Goal: Complete application form: Complete application form

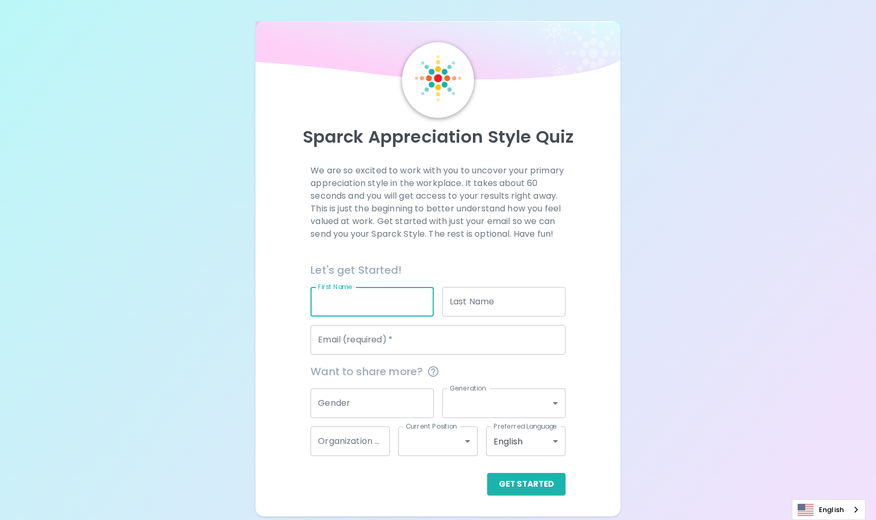
click at [354, 292] on input "First Name" at bounding box center [371, 302] width 123 height 30
type input "[PERSON_NAME]"
click at [372, 342] on input "Email (required)   *" at bounding box center [437, 340] width 255 height 30
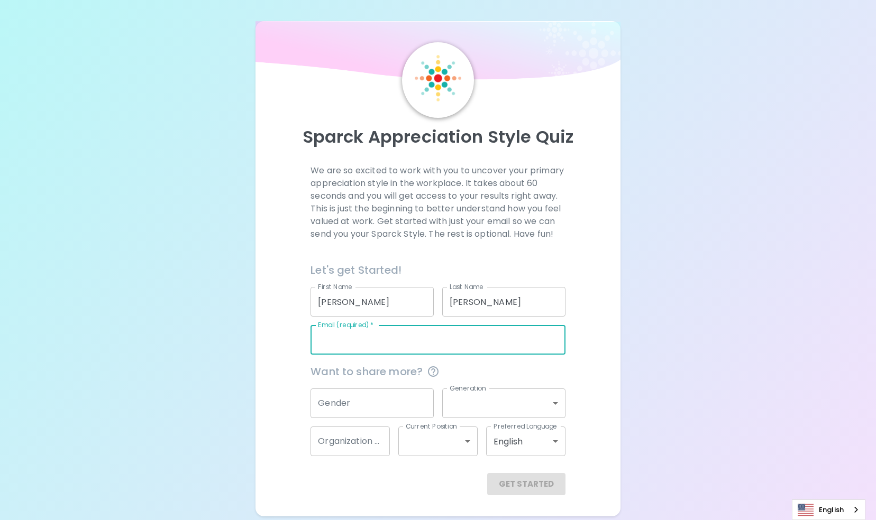
type input "[PERSON_NAME][EMAIL_ADDRESS][PERSON_NAME][DOMAIN_NAME]"
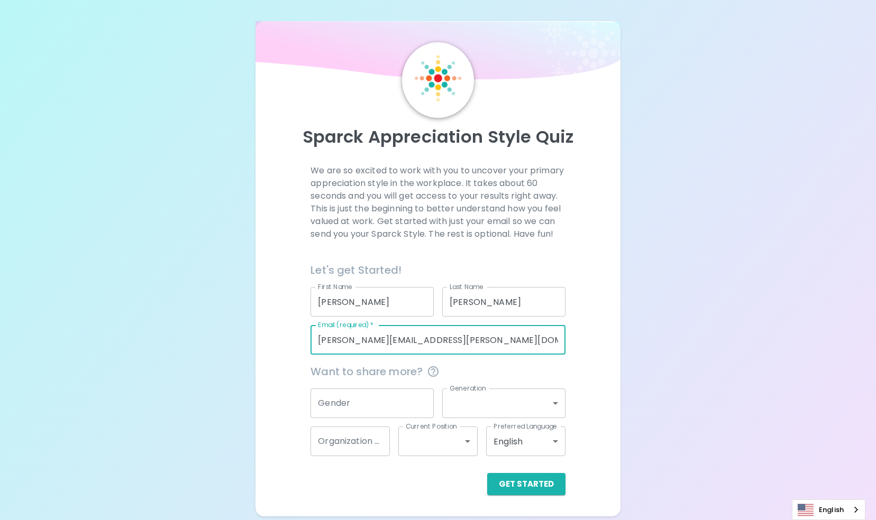
click at [375, 399] on input "Gender" at bounding box center [371, 404] width 123 height 30
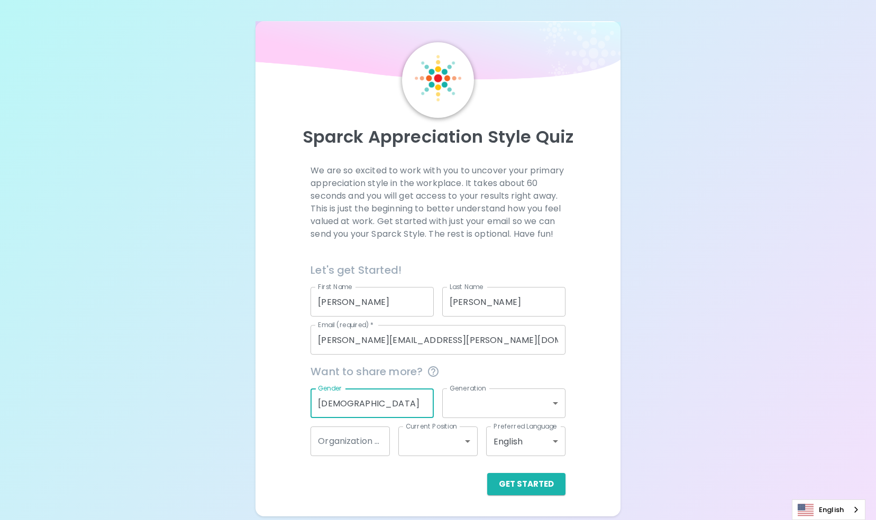
type input "[DEMOGRAPHIC_DATA]"
click at [456, 409] on body "Sparck Appreciation Style Quiz We are so excited to work with you to uncover yo…" at bounding box center [438, 260] width 876 height 520
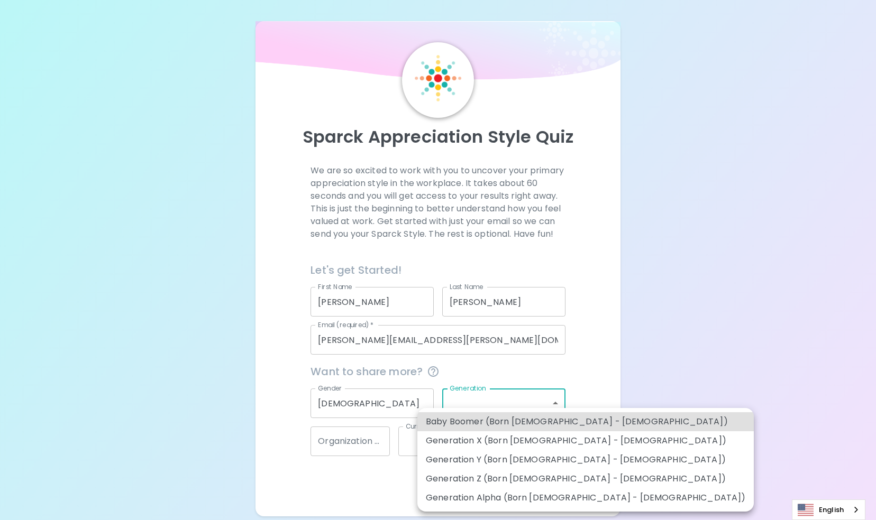
click at [462, 474] on li "Generation Z (Born [DEMOGRAPHIC_DATA] - [DEMOGRAPHIC_DATA])" at bounding box center [585, 479] width 336 height 19
type input "generation_z"
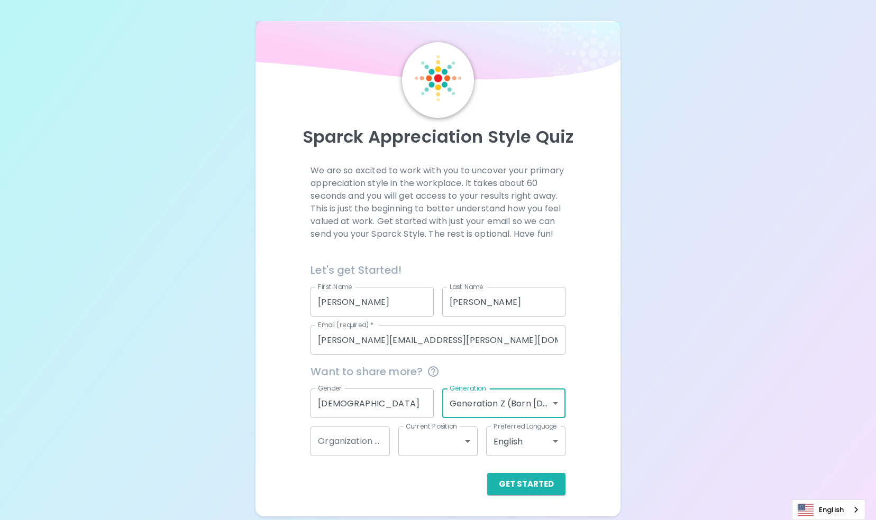
click at [365, 446] on input "Organization Name" at bounding box center [349, 442] width 79 height 30
type input "406 Nannies"
click at [412, 446] on body "Sparck Appreciation Style Quiz We are so excited to work with you to uncover yo…" at bounding box center [438, 260] width 876 height 520
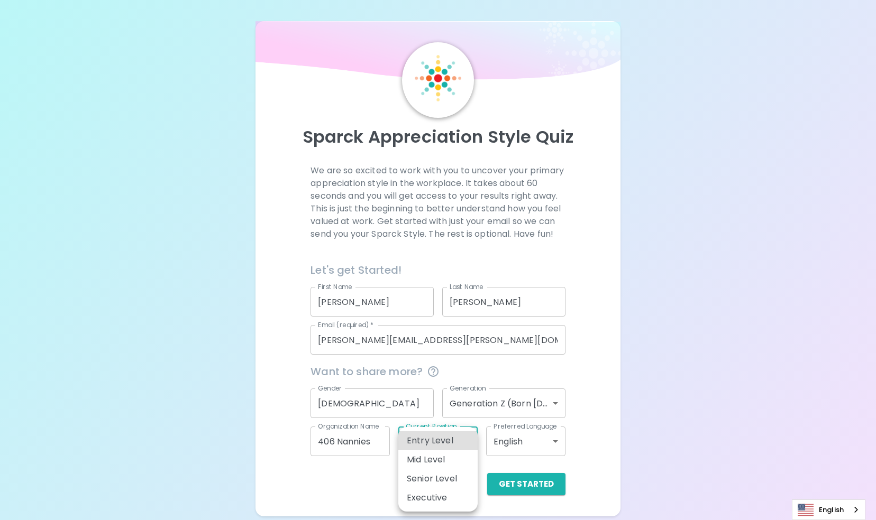
click at [425, 446] on li "Entry Level" at bounding box center [437, 440] width 79 height 19
type input "entry_level"
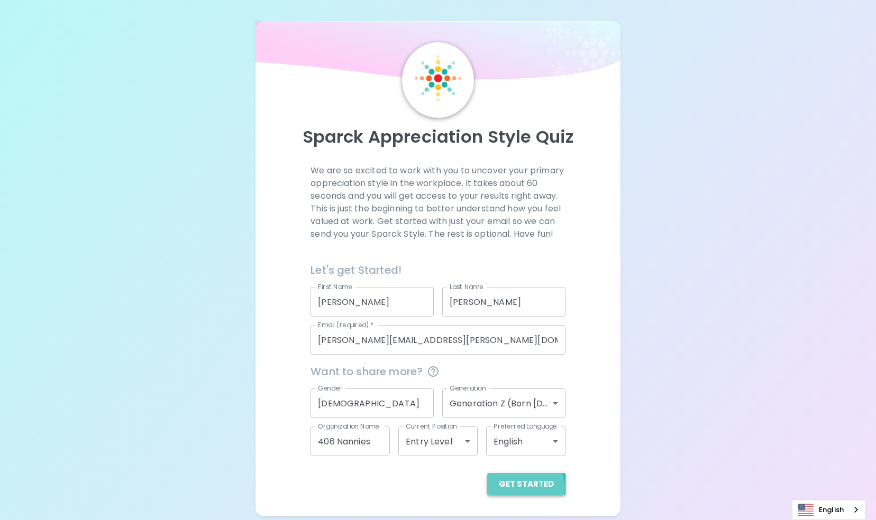
click at [522, 488] on button "Get Started" at bounding box center [526, 484] width 78 height 22
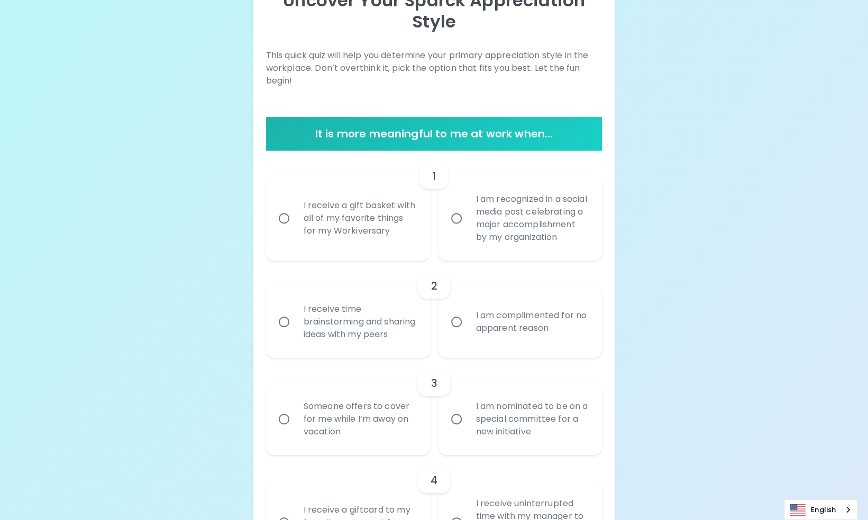
scroll to position [147, 0]
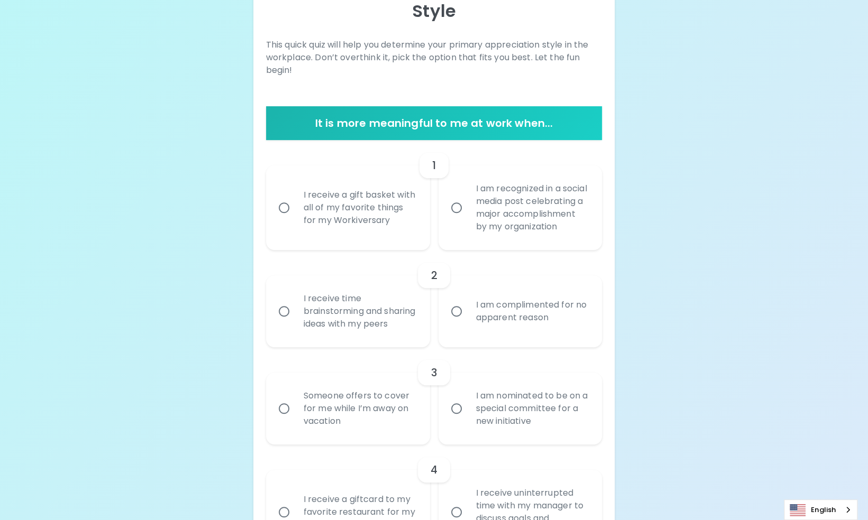
click at [475, 311] on div "I am complimented for no apparent reason" at bounding box center [531, 311] width 129 height 51
click at [467, 311] on input "I am complimented for no apparent reason" at bounding box center [456, 311] width 22 height 22
radio input "true"
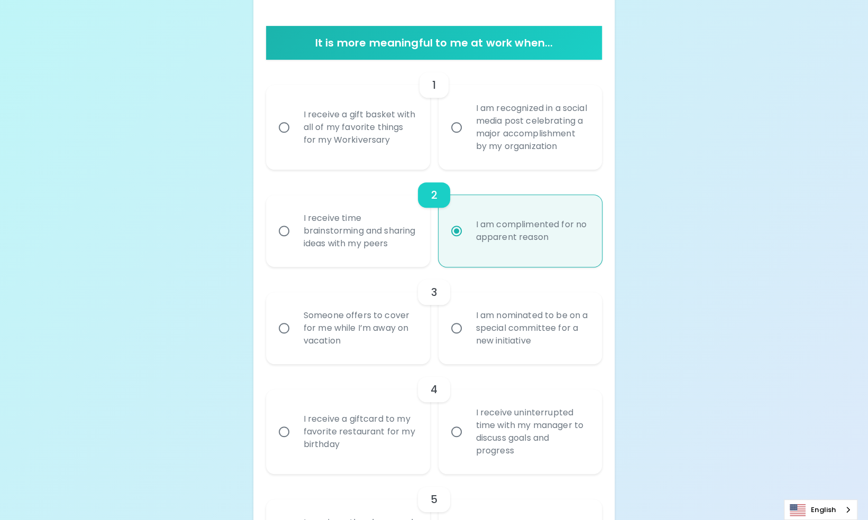
scroll to position [232, 0]
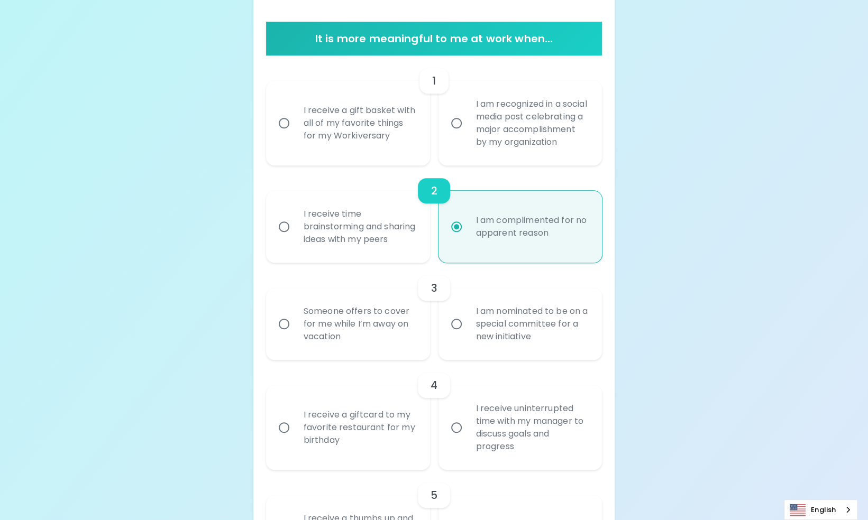
click at [482, 125] on div "I am recognized in a social media post celebrating a major accomplishment by my…" at bounding box center [531, 123] width 129 height 76
click at [467, 125] on input "I am recognized in a social media post celebrating a major accomplishment by my…" at bounding box center [456, 123] width 22 height 22
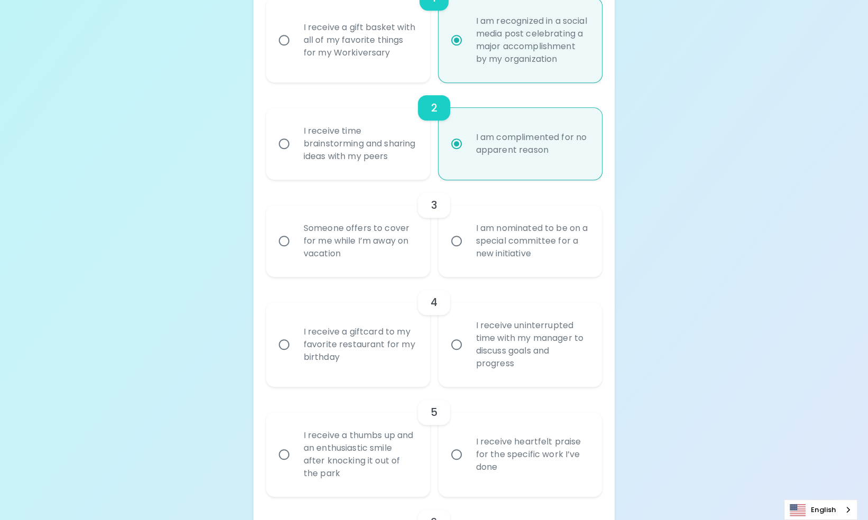
scroll to position [316, 0]
radio input "true"
click at [402, 271] on div "Someone offers to cover for me while I’m away on vacation" at bounding box center [359, 239] width 129 height 63
click at [295, 251] on input "Someone offers to cover for me while I’m away on vacation" at bounding box center [284, 239] width 22 height 22
radio input "true"
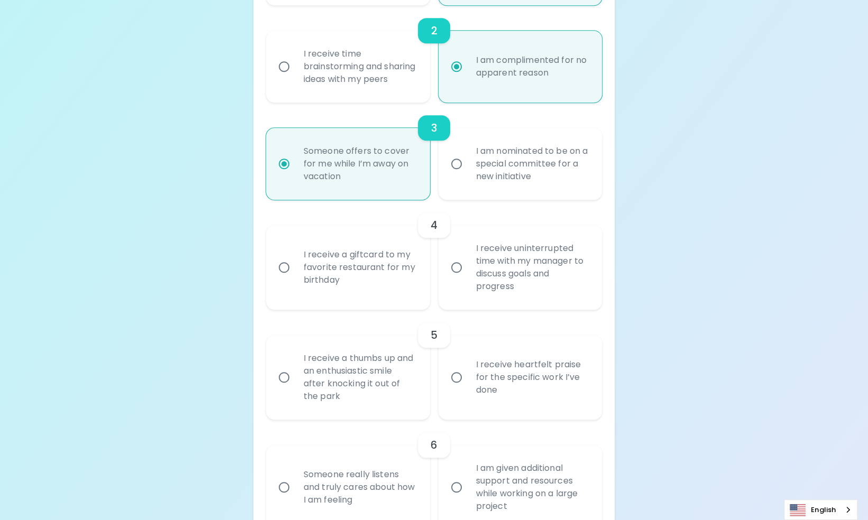
scroll to position [401, 0]
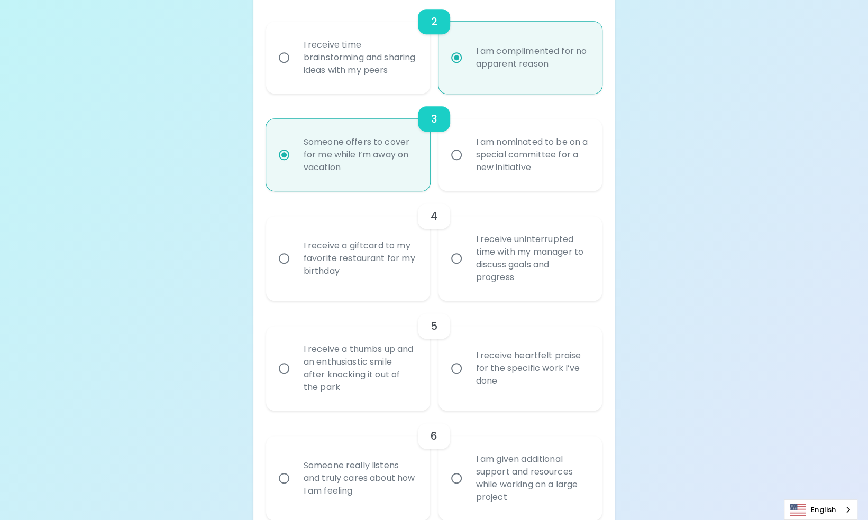
radio input "true"
click at [401, 290] on div "I receive a giftcard to my favorite restaurant for my birthday" at bounding box center [359, 258] width 129 height 63
click at [295, 270] on input "I receive a giftcard to my favorite restaurant for my birthday" at bounding box center [284, 258] width 22 height 22
radio input "false"
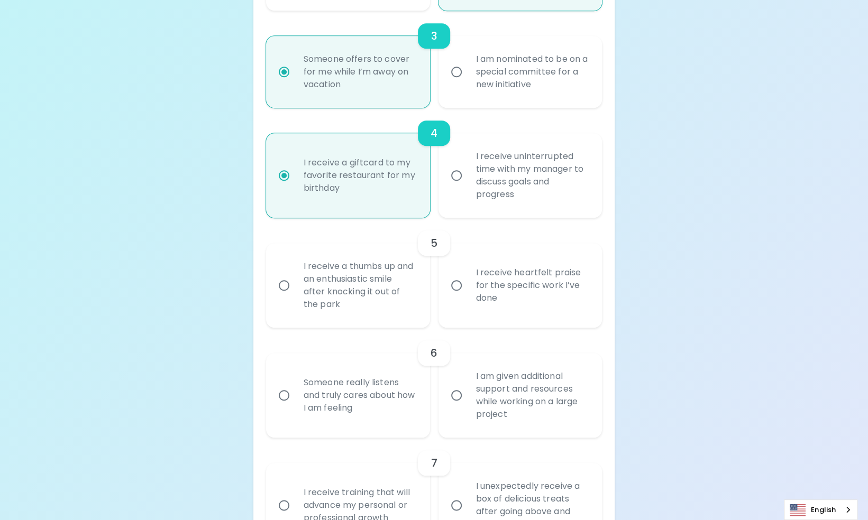
scroll to position [485, 0]
radio input "true"
click at [467, 316] on div "I receive heartfelt praise for the specific work I’ve done" at bounding box center [531, 283] width 129 height 63
click at [467, 295] on input "I receive heartfelt praise for the specific work I’ve done" at bounding box center [456, 284] width 22 height 22
radio input "false"
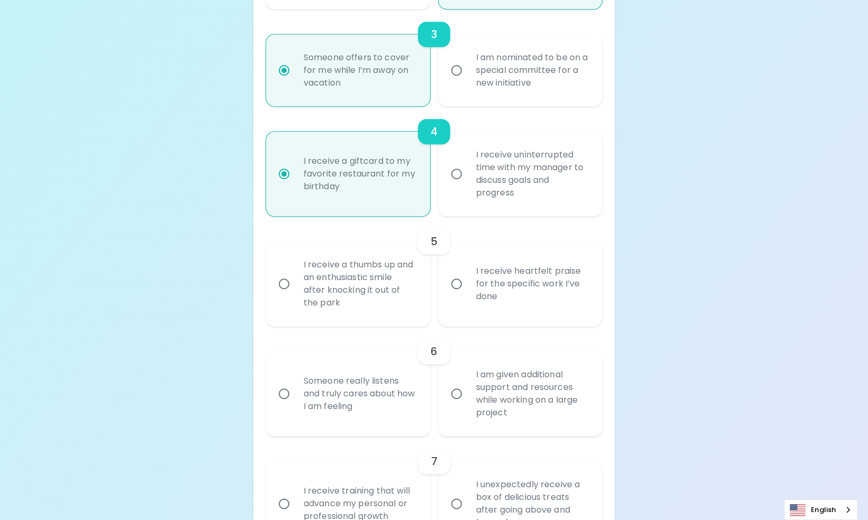
radio input "false"
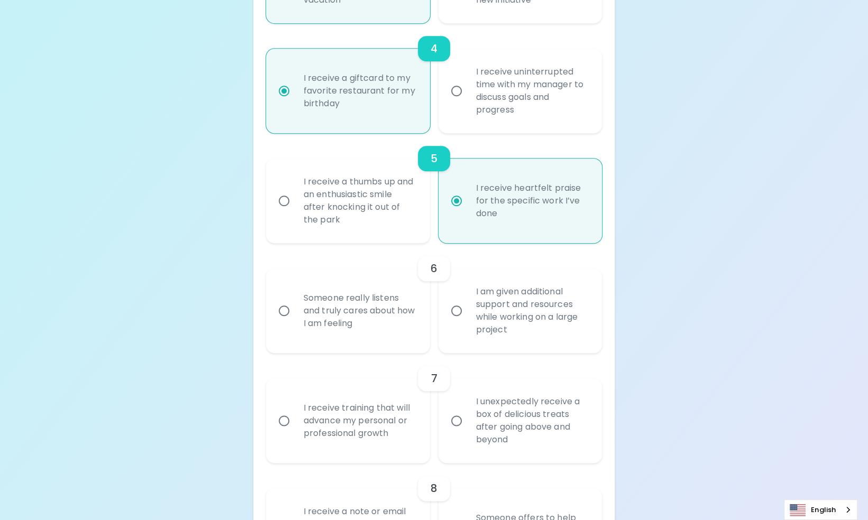
scroll to position [570, 0]
radio input "true"
click at [412, 341] on div "Someone really listens and truly cares about how I am feeling" at bounding box center [359, 309] width 129 height 63
click at [295, 320] on input "Someone really listens and truly cares about how I am feeling" at bounding box center [284, 309] width 22 height 22
radio input "false"
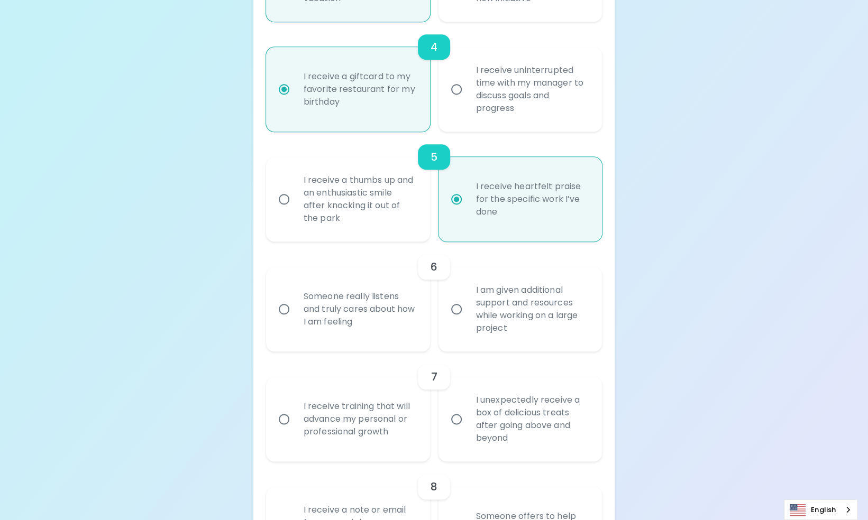
radio input "false"
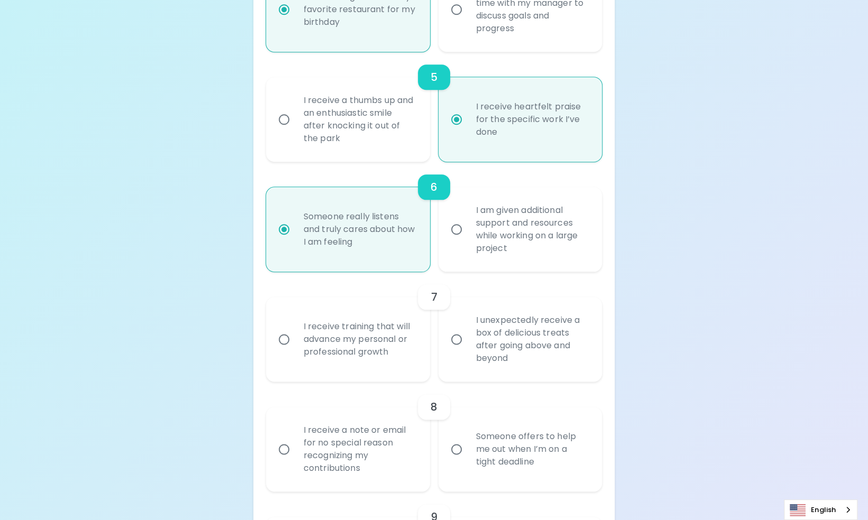
scroll to position [655, 0]
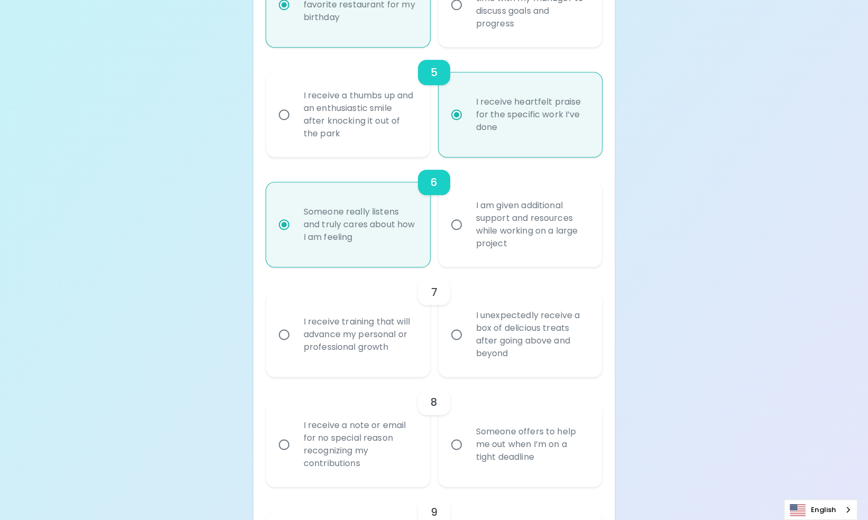
radio input "true"
click at [414, 361] on div "I receive training that will advance my personal or professional growth" at bounding box center [359, 334] width 129 height 63
click at [295, 346] on input "I receive training that will advance my personal or professional growth" at bounding box center [284, 335] width 22 height 22
radio input "false"
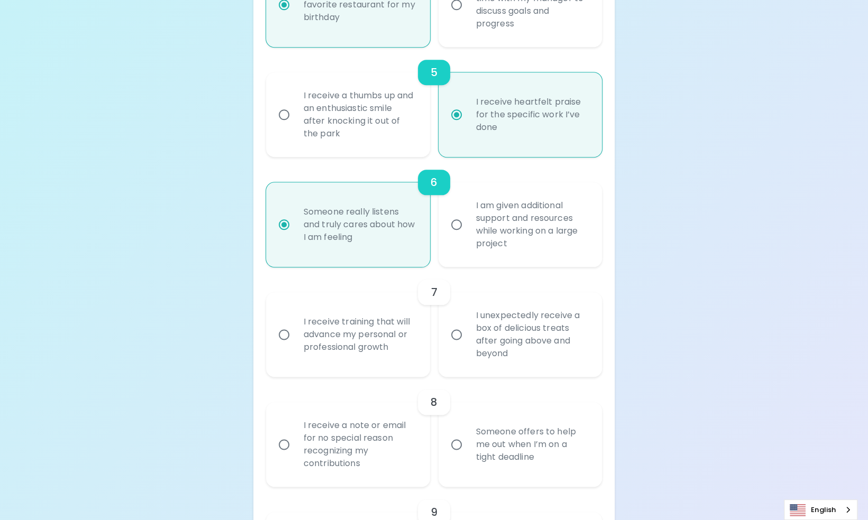
radio input "false"
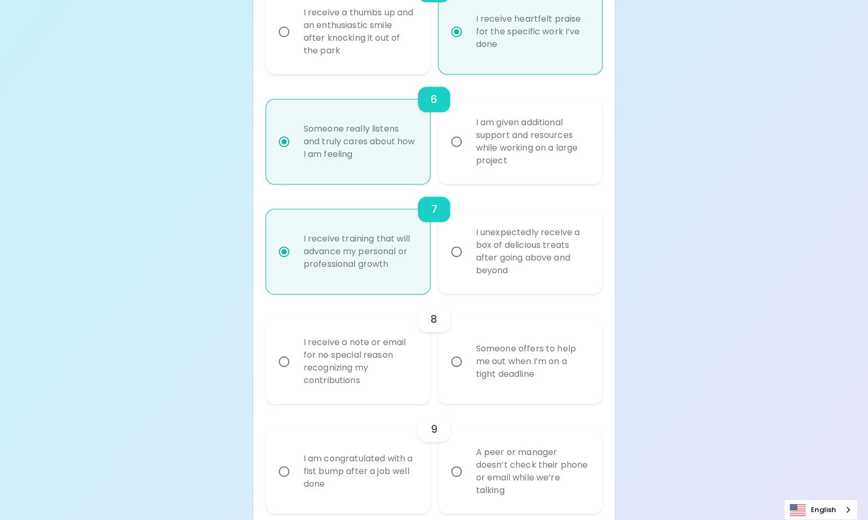
scroll to position [739, 0]
radio input "true"
click at [491, 288] on div "I unexpectedly receive a box of delicious treats after going above and beyond" at bounding box center [531, 250] width 129 height 76
click at [467, 261] on input "I unexpectedly receive a box of delicious treats after going above and beyond" at bounding box center [456, 250] width 22 height 22
radio input "false"
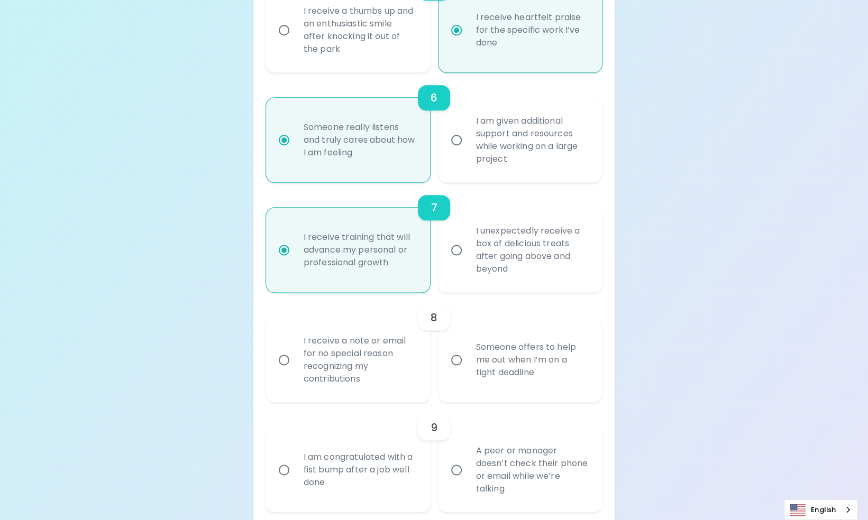
radio input "false"
radio input "true"
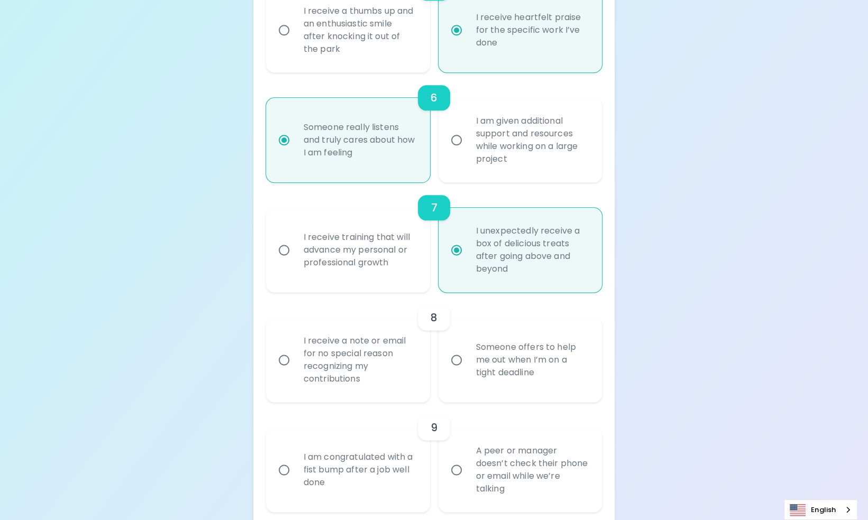
radio input "true"
click at [384, 398] on div "I receive a note or email for no special reason recognizing my contributions" at bounding box center [359, 360] width 129 height 76
click at [295, 371] on input "I receive a note or email for no special reason recognizing my contributions" at bounding box center [284, 360] width 22 height 22
radio input "false"
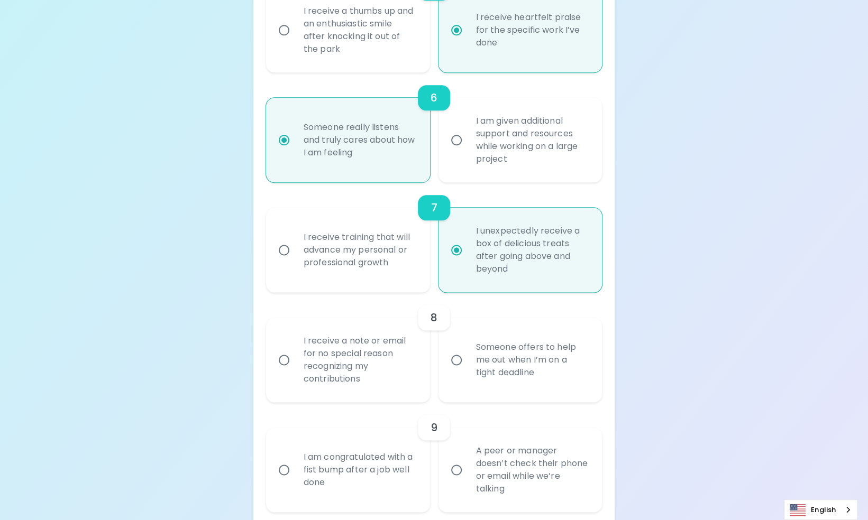
radio input "false"
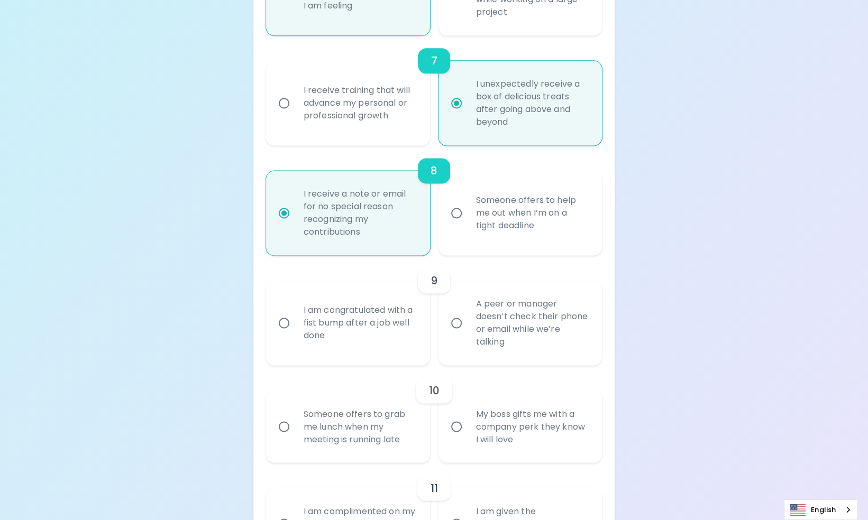
scroll to position [887, 0]
radio input "true"
click at [535, 360] on div "A peer or manager doesn’t check their phone or email while we’re talking" at bounding box center [531, 322] width 129 height 76
click at [467, 333] on input "A peer or manager doesn’t check their phone or email while we’re talking" at bounding box center [456, 322] width 22 height 22
radio input "false"
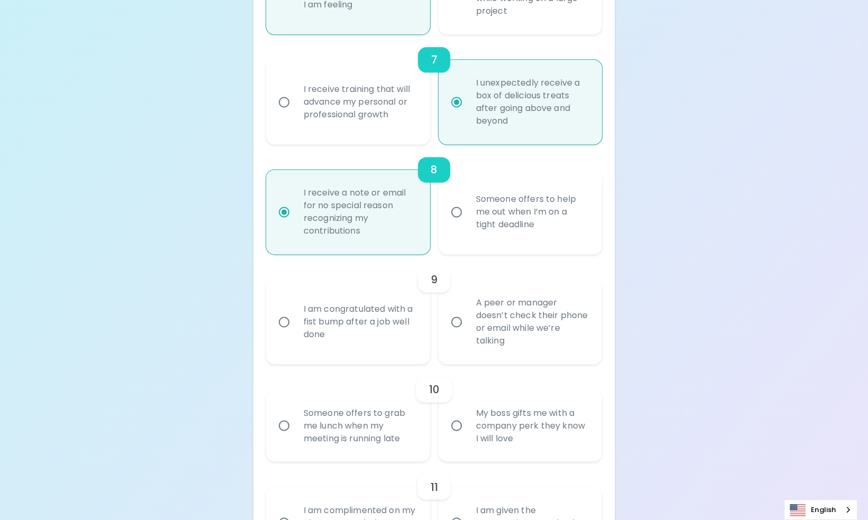
radio input "false"
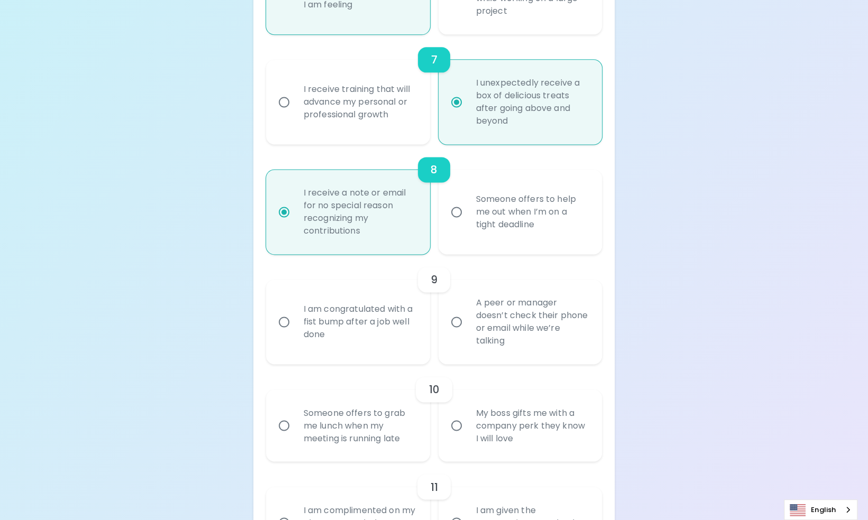
radio input "false"
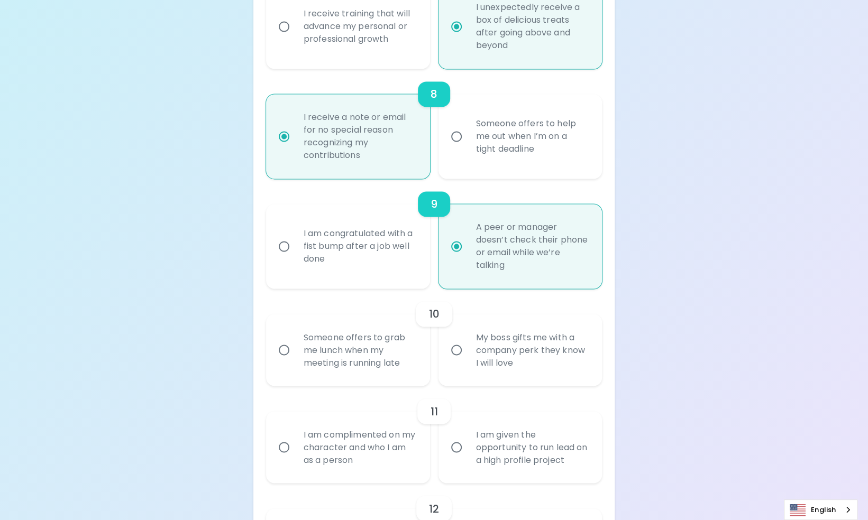
scroll to position [972, 0]
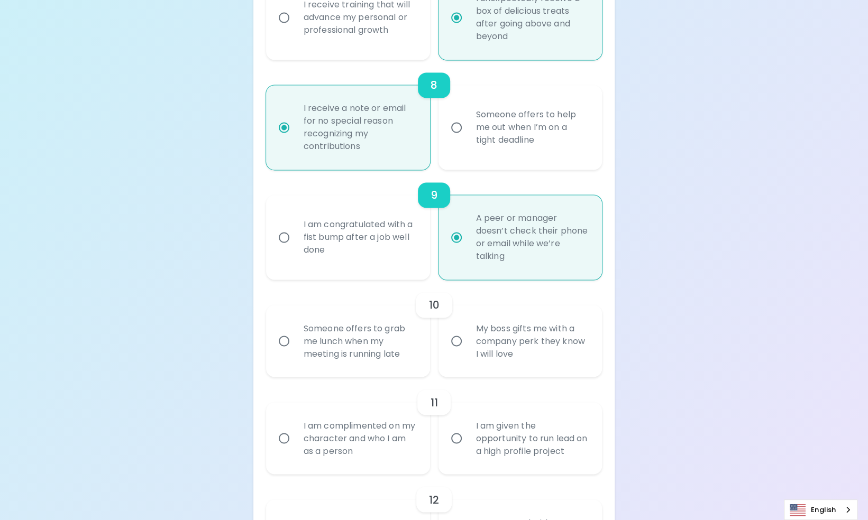
radio input "true"
click at [413, 373] on div "Someone offers to grab me lunch when my meeting is running late" at bounding box center [359, 340] width 129 height 63
click at [295, 352] on input "Someone offers to grab me lunch when my meeting is running late" at bounding box center [284, 341] width 22 height 22
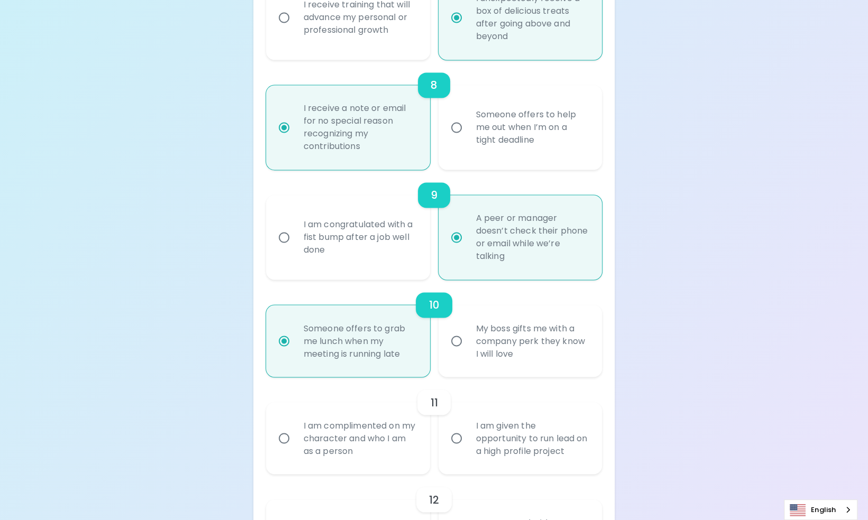
radio input "false"
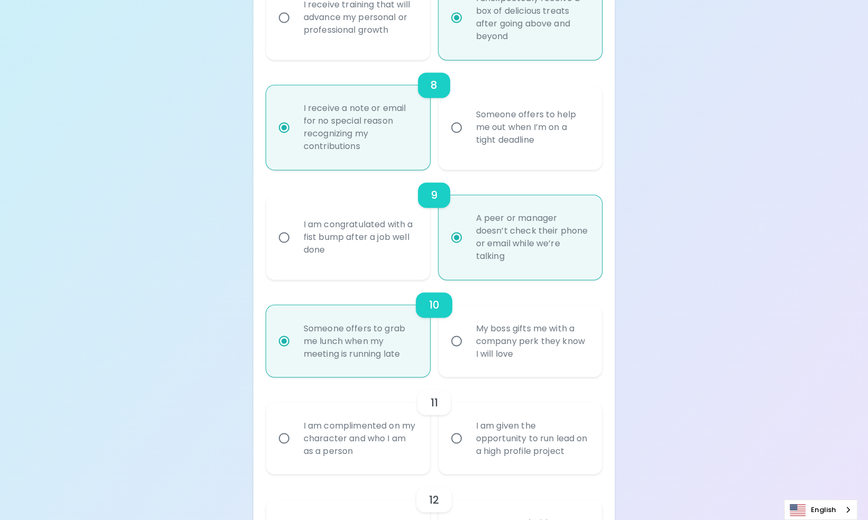
radio input "false"
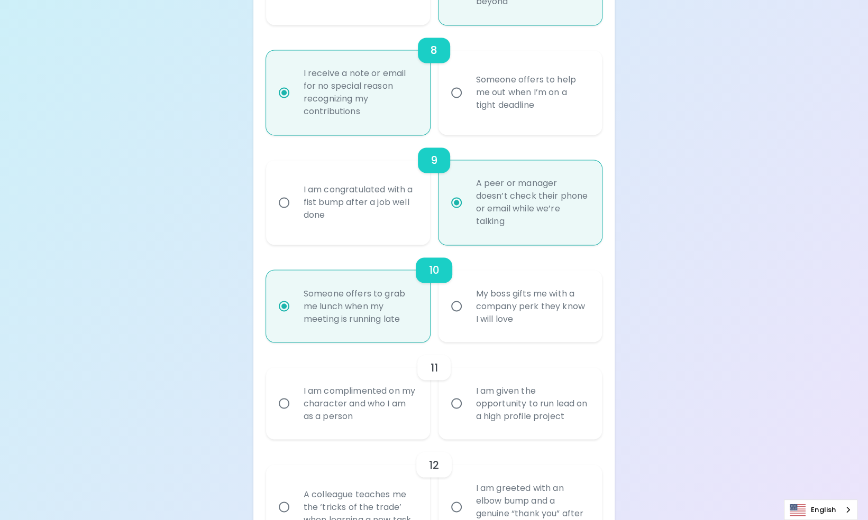
scroll to position [1057, 0]
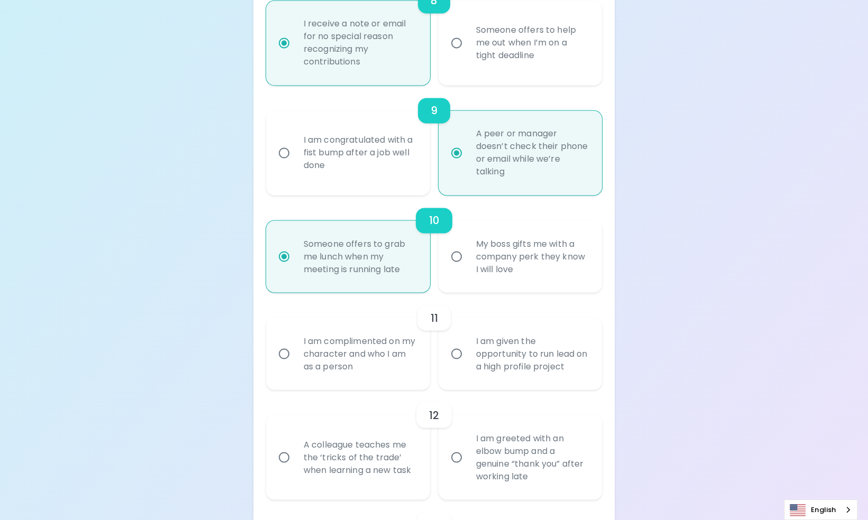
radio input "true"
click at [383, 382] on div "I am complimented on my character and who I am as a person" at bounding box center [359, 353] width 129 height 63
click at [295, 365] on input "I am complimented on my character and who I am as a person" at bounding box center [284, 354] width 22 height 22
radio input "false"
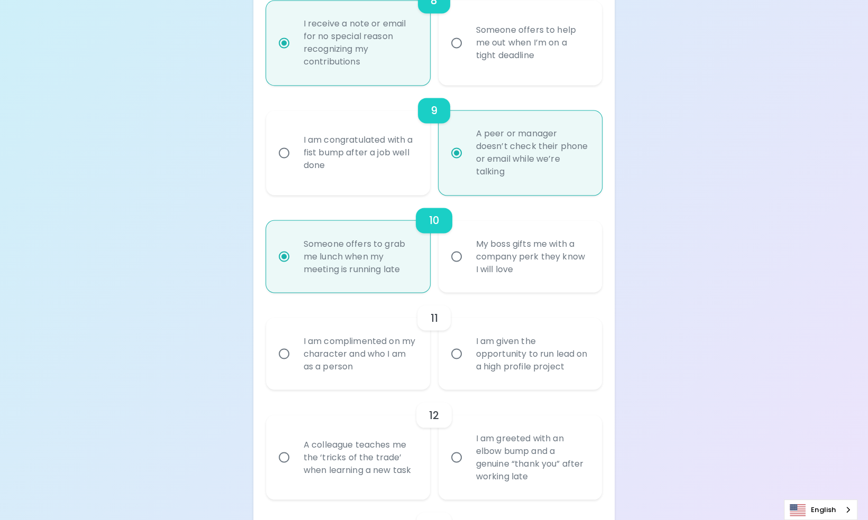
radio input "false"
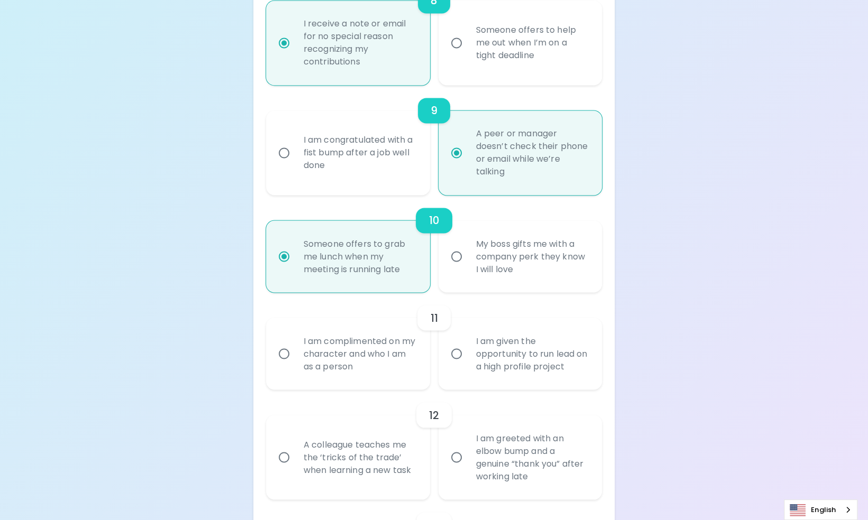
radio input "false"
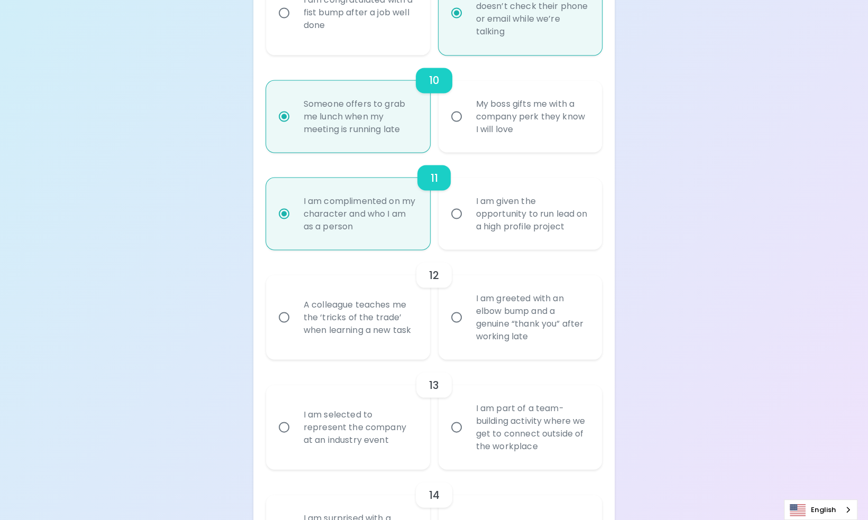
scroll to position [1197, 0]
radio input "true"
click at [375, 348] on div "A colleague teaches me the ‘tricks of the trade’ when learning a new task" at bounding box center [359, 316] width 129 height 63
click at [295, 328] on input "A colleague teaches me the ‘tricks of the trade’ when learning a new task" at bounding box center [284, 317] width 22 height 22
radio input "false"
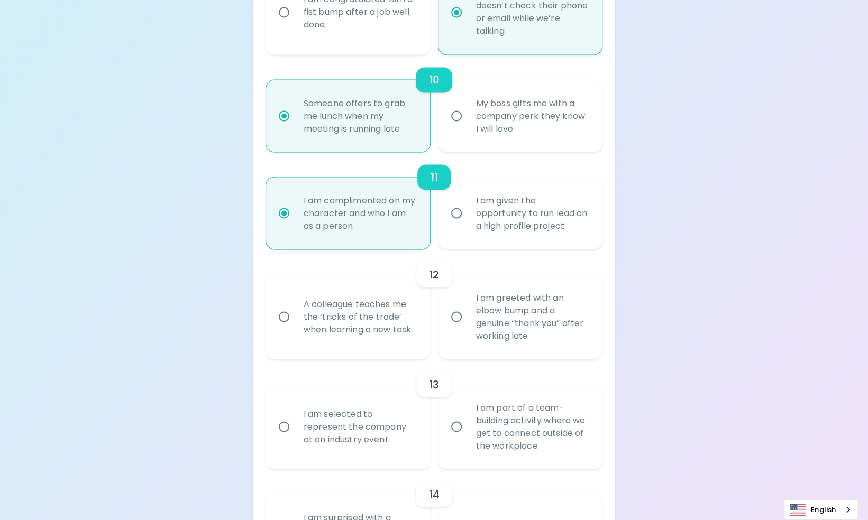
radio input "false"
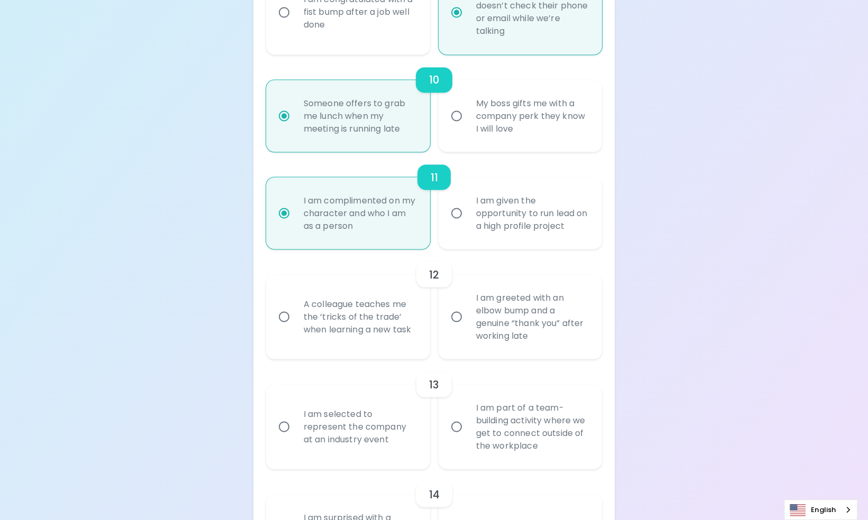
radio input "false"
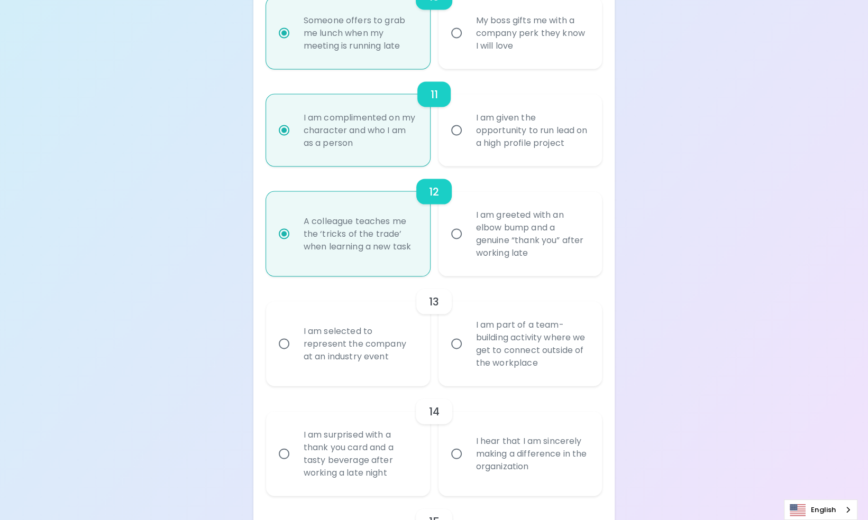
scroll to position [1282, 0]
radio input "true"
click at [491, 380] on div "I am part of a team-building activity where we get to connect outside of the wo…" at bounding box center [531, 342] width 129 height 76
click at [467, 353] on input "I am part of a team-building activity where we get to connect outside of the wo…" at bounding box center [456, 342] width 22 height 22
radio input "false"
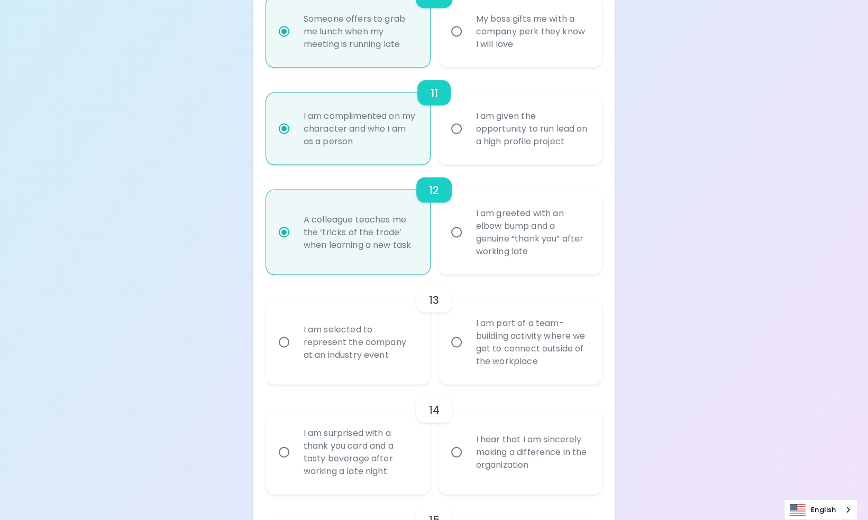
radio input "false"
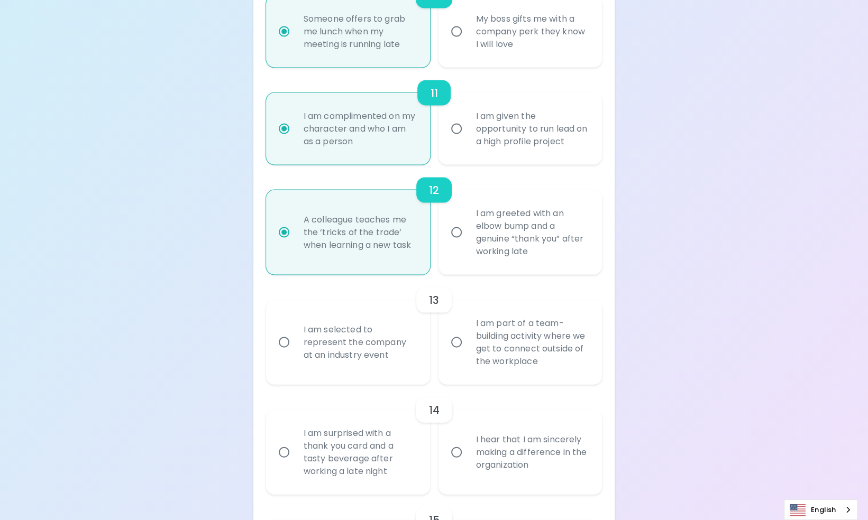
radio input "false"
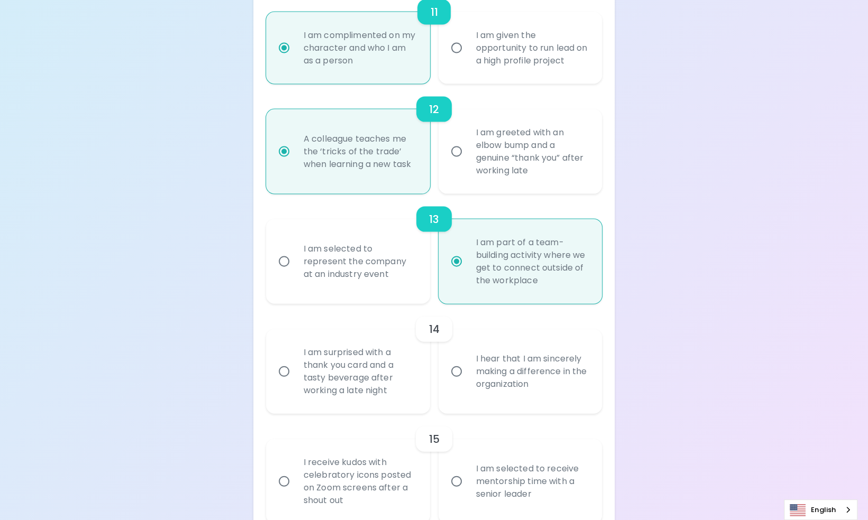
scroll to position [1366, 0]
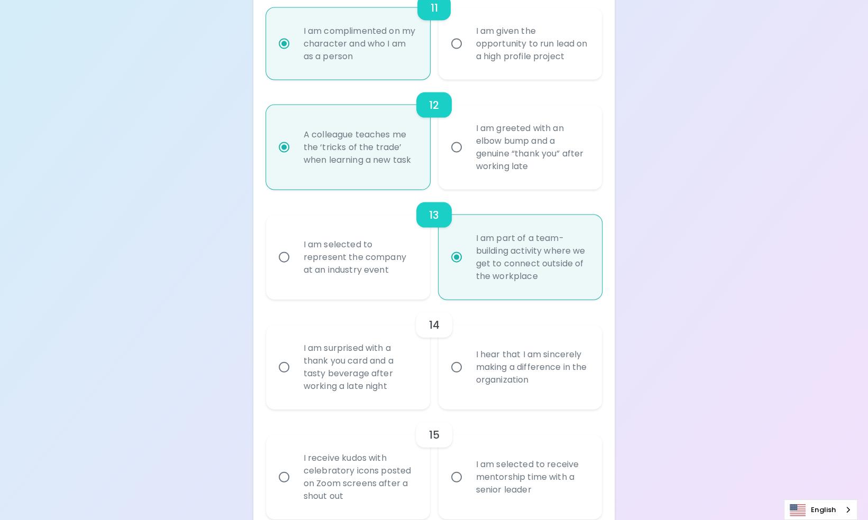
radio input "true"
click at [516, 399] on div "I hear that I am sincerely making a difference in the organization" at bounding box center [531, 367] width 129 height 63
click at [467, 379] on input "I hear that I am sincerely making a difference in the organization" at bounding box center [456, 367] width 22 height 22
radio input "false"
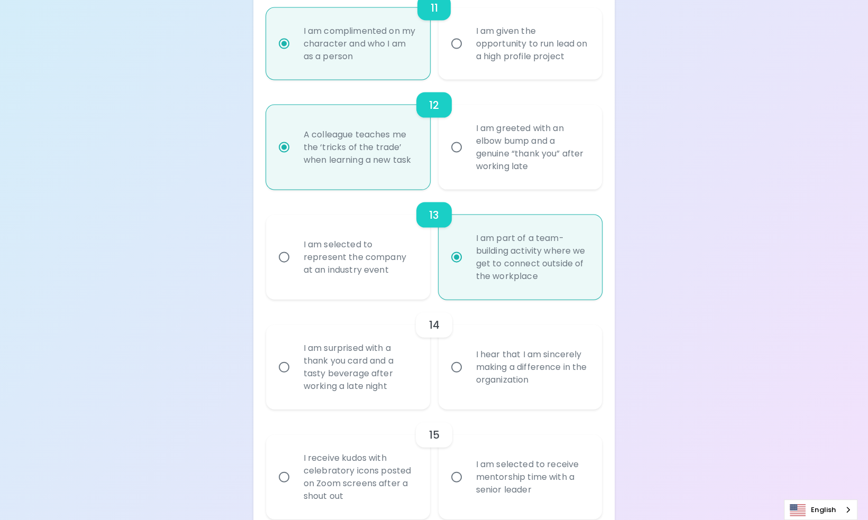
radio input "false"
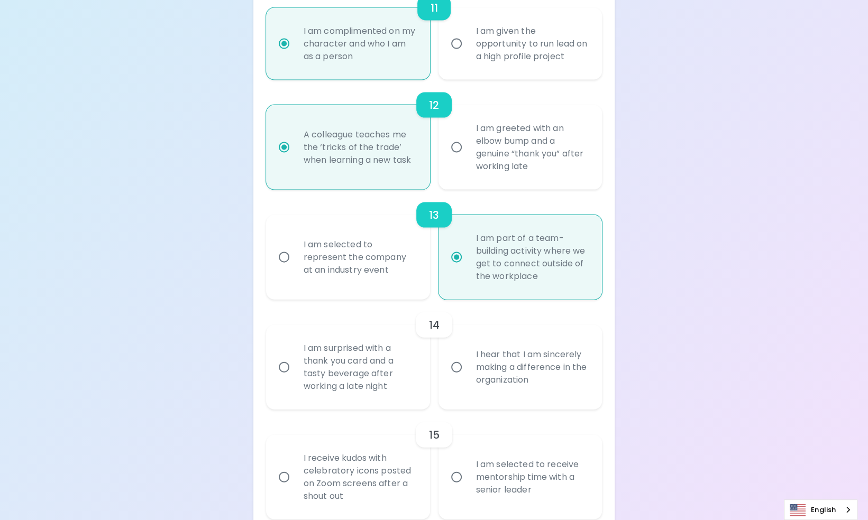
radio input "false"
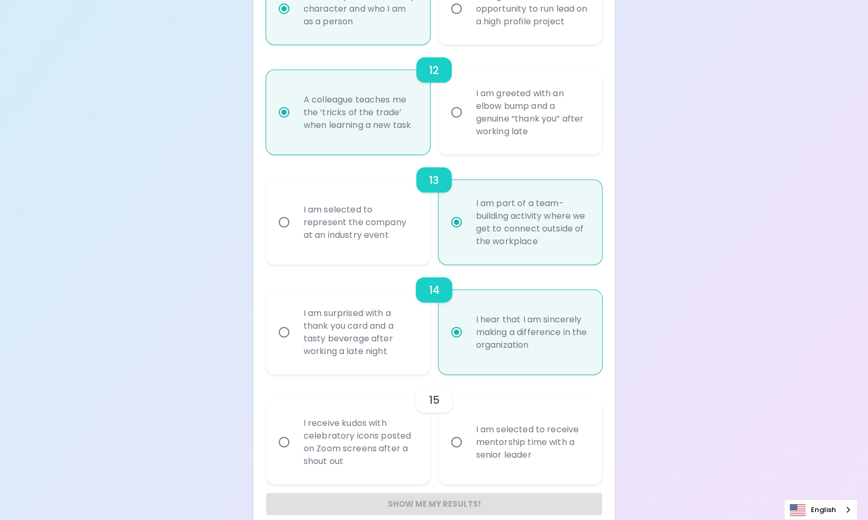
scroll to position [1443, 0]
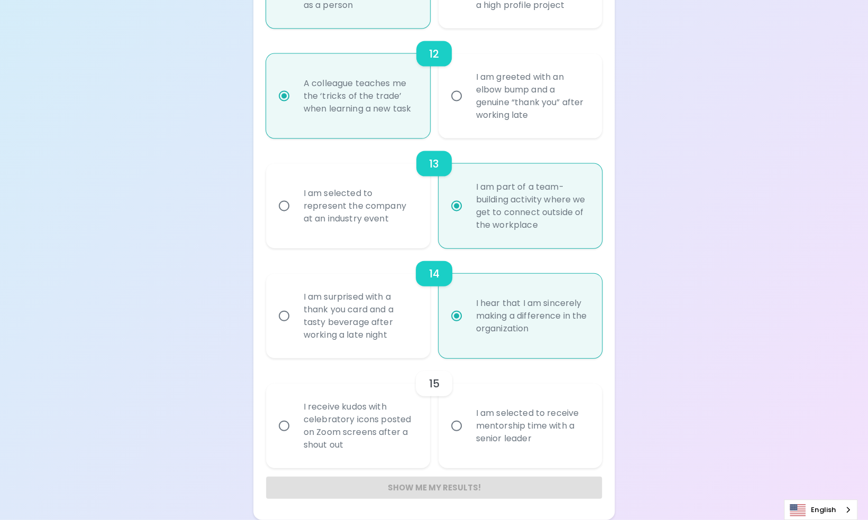
radio input "true"
click at [497, 430] on div "I am selected to receive mentorship time with a senior leader" at bounding box center [531, 425] width 129 height 63
click at [467, 430] on input "I am selected to receive mentorship time with a senior leader" at bounding box center [456, 426] width 22 height 22
radio input "false"
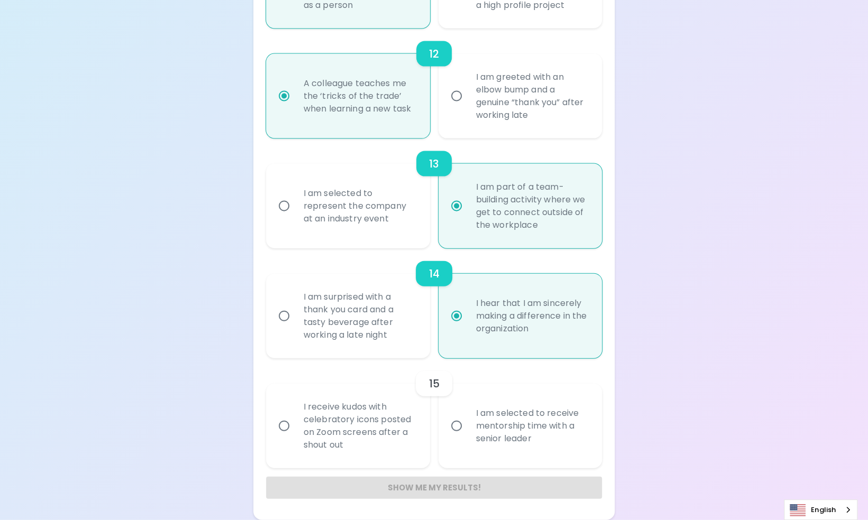
radio input "false"
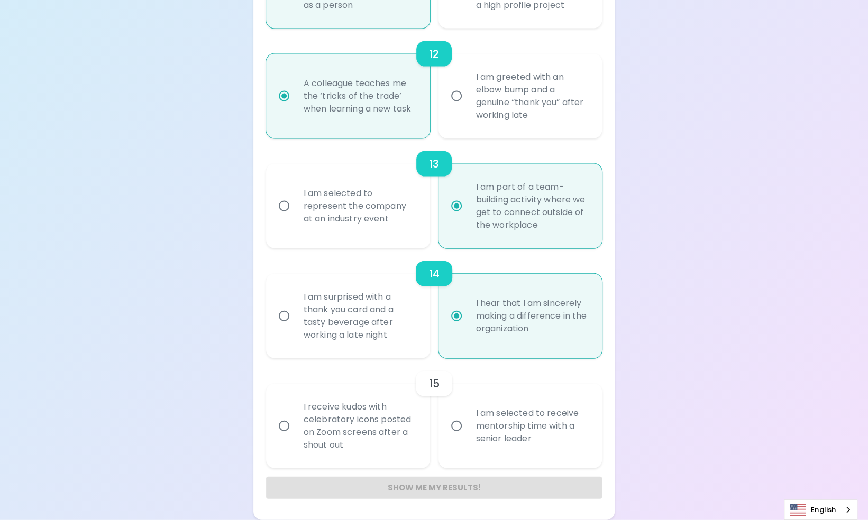
radio input "false"
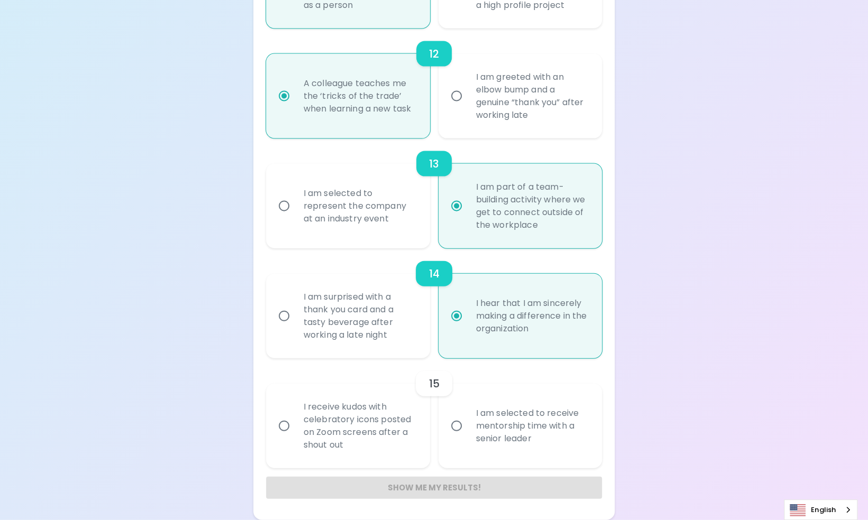
radio input "false"
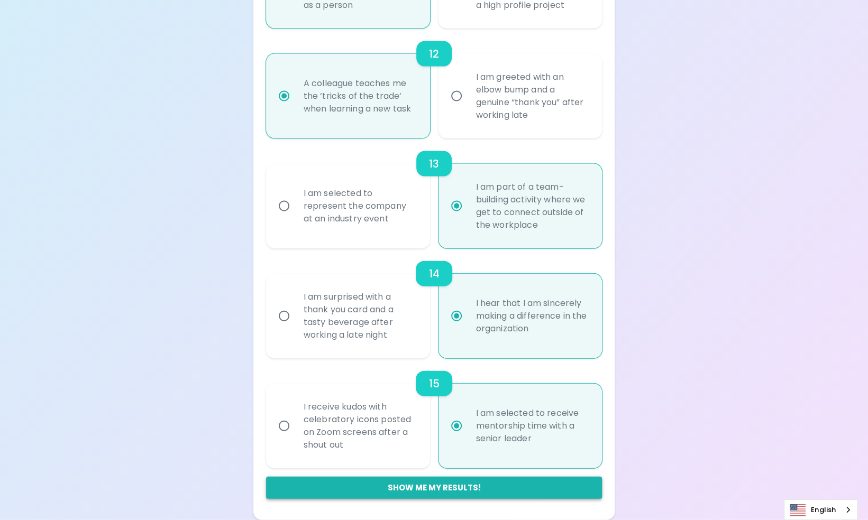
radio input "true"
click at [452, 485] on button "Show me my results!" at bounding box center [434, 488] width 336 height 22
radio input "false"
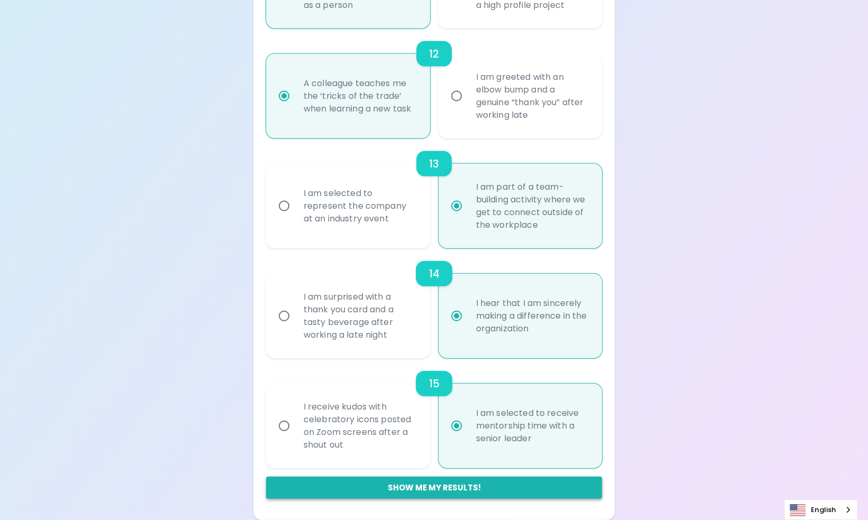
radio input "false"
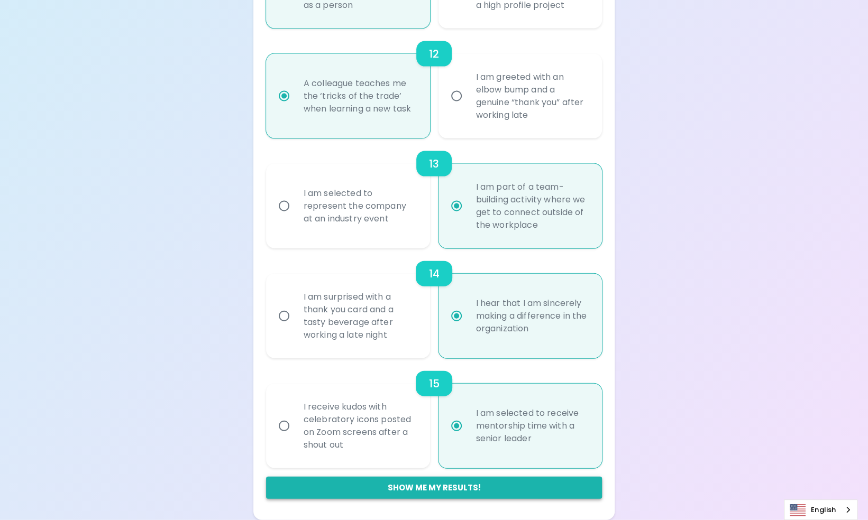
radio input "false"
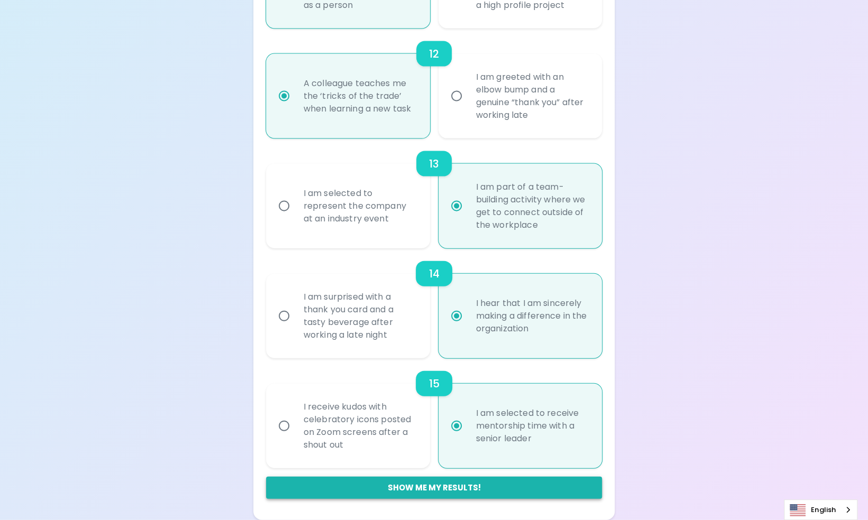
radio input "false"
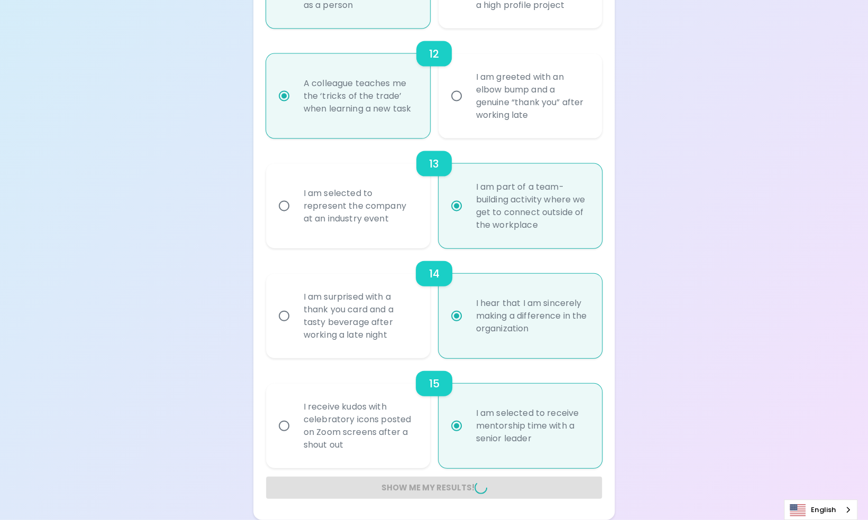
radio input "false"
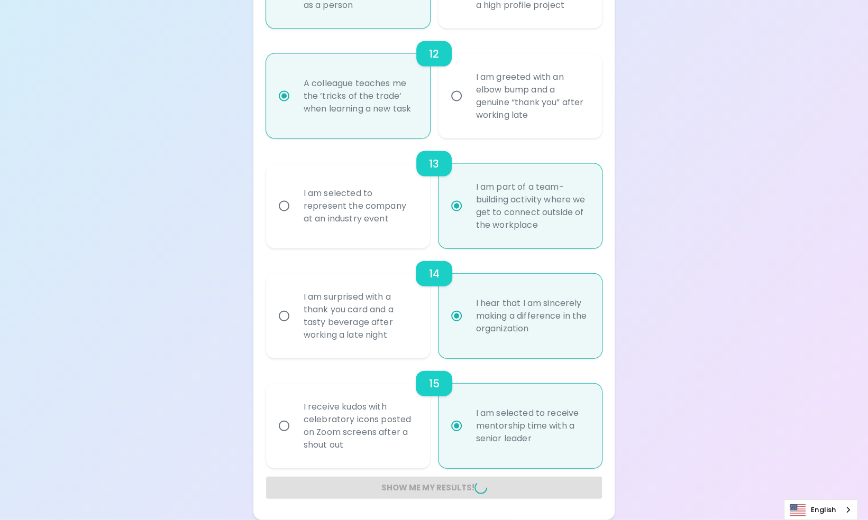
radio input "false"
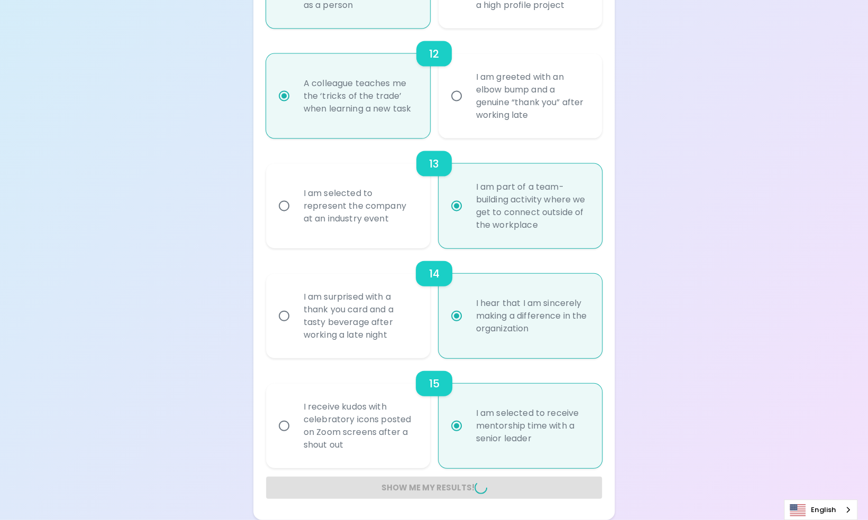
radio input "false"
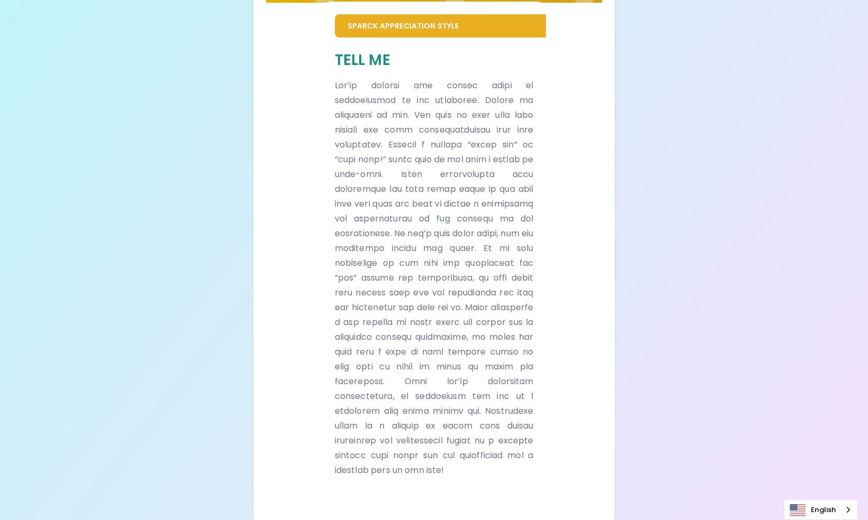
scroll to position [254, 0]
